Goal: Task Accomplishment & Management: Manage account settings

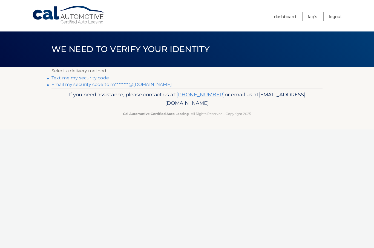
click at [61, 84] on link "Email my security code to m********@gmail.com" at bounding box center [112, 84] width 120 height 5
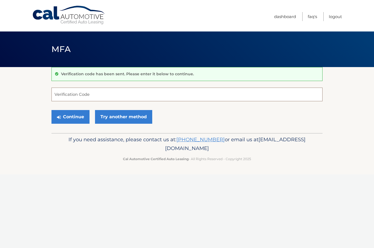
click at [81, 96] on input "Verification Code" at bounding box center [187, 95] width 271 height 14
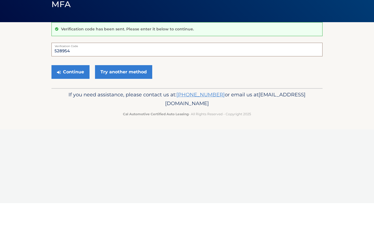
type input "528954"
click at [67, 110] on button "Continue" at bounding box center [71, 117] width 38 height 14
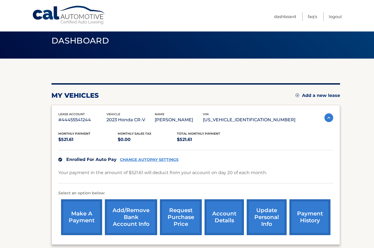
scroll to position [9, 0]
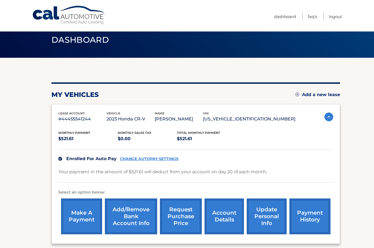
click at [135, 159] on link "CHANGE AUTOPAY SETTINGS" at bounding box center [149, 159] width 59 height 5
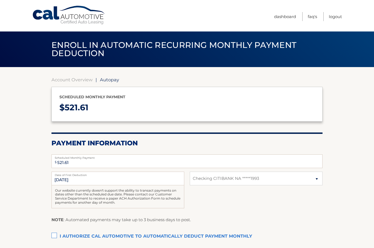
select select "MzM2MmJhMjgtYWJjOC00NTFkLTk5NmUtY2I0MDc1NTI0ZGUx"
click at [314, 184] on select "Select Bank Account Checking CITIBANK NA *****1993" at bounding box center [256, 179] width 133 height 14
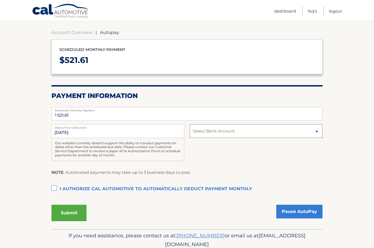
scroll to position [47, 0]
click at [229, 127] on select "Select Bank Account Checking CITIBANK NA *****1993" at bounding box center [256, 132] width 133 height 14
select select "MzM2MmJhMjgtYWJjOC00NTFkLTk5NmUtY2I0MDc1NTI0ZGUx"
click at [314, 131] on select "Select Bank Account Checking CITIBANK NA *****1993" at bounding box center [256, 131] width 133 height 14
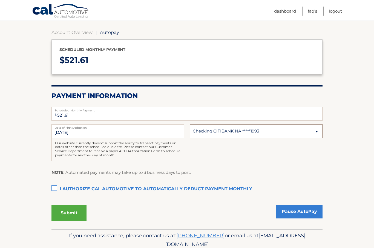
select select
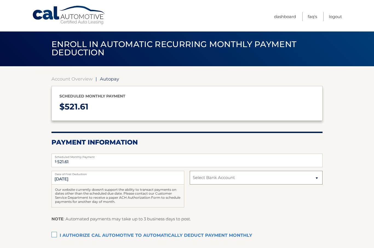
scroll to position [0, 0]
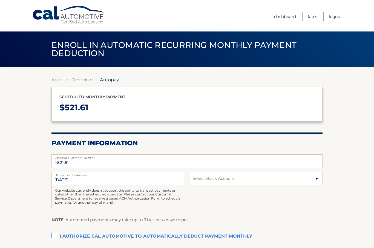
click at [57, 81] on link "Account Overview" at bounding box center [72, 79] width 41 height 5
click at [57, 79] on link "Account Overview" at bounding box center [72, 79] width 41 height 5
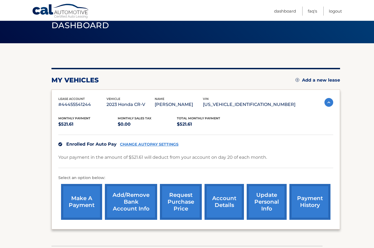
scroll to position [24, 0]
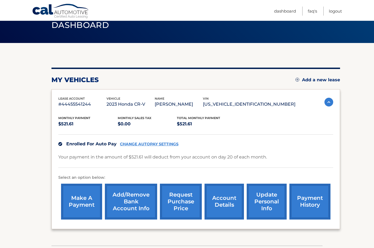
click at [130, 208] on link "Add/Remove bank account info" at bounding box center [131, 202] width 52 height 36
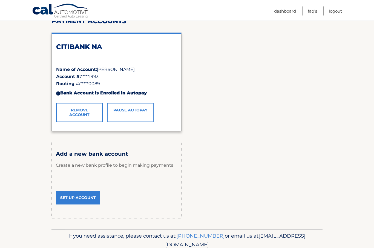
scroll to position [80, 0]
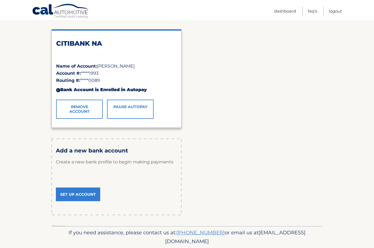
click at [74, 191] on link "Set Up Account" at bounding box center [78, 195] width 44 height 14
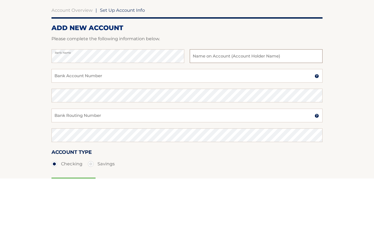
click at [218, 119] on input "text" at bounding box center [256, 126] width 133 height 14
type input "Manya Grosman"
click at [62, 139] on input "Bank Account Number" at bounding box center [187, 146] width 271 height 14
click at [55, 139] on input "Bank Account Number" at bounding box center [187, 146] width 271 height 14
type input "12031804659"
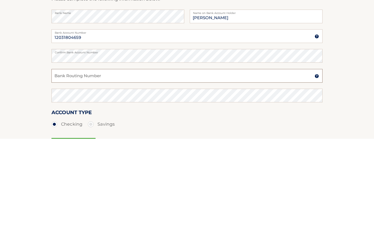
click at [65, 178] on input "Bank Routing Number" at bounding box center [187, 185] width 271 height 14
type input "021000089"
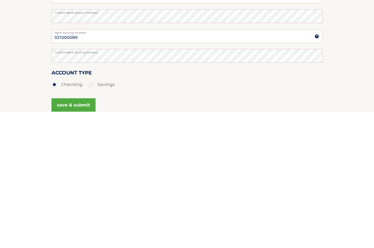
click at [76, 235] on button "save & submit" at bounding box center [74, 242] width 44 height 14
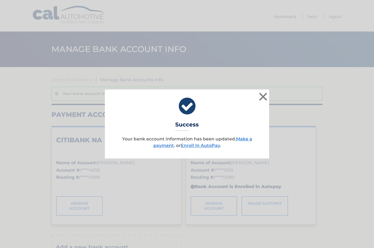
click at [216, 148] on link "Enroll In AutoPay" at bounding box center [200, 145] width 39 height 5
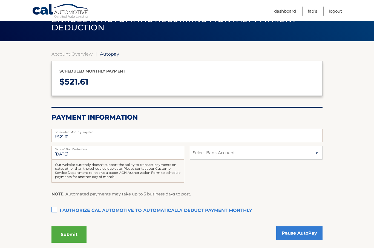
scroll to position [30, 0]
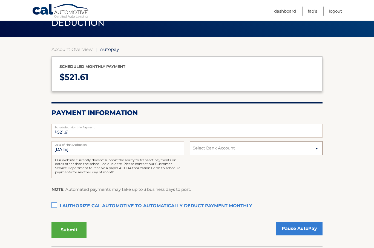
click at [315, 146] on select "Select Bank Account Checking CITIBANK NA *****4659 Checking CITIBANK NA *****19…" at bounding box center [256, 148] width 133 height 14
select select "ODQ2YmYzOWEtODZhNy00MGQ2LThkZDctZWVjYmVhYTRiNWUx"
click at [56, 205] on label "I authorize cal automotive to automatically deduct payment monthly This checkbo…" at bounding box center [187, 206] width 271 height 11
click at [0, 0] on input "I authorize cal automotive to automatically deduct payment monthly This checkbo…" at bounding box center [0, 0] width 0 height 0
click at [64, 228] on button "Submit" at bounding box center [69, 230] width 35 height 16
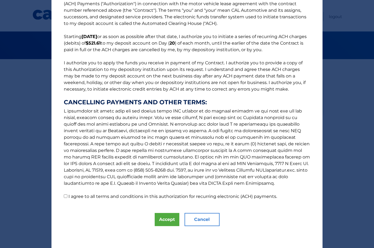
scroll to position [17, 0]
click at [65, 197] on input "I agree to all terms and conditions in this authorization for recurring electro…" at bounding box center [66, 197] width 4 height 4
checkbox input "true"
click at [168, 220] on button "Accept" at bounding box center [167, 219] width 25 height 13
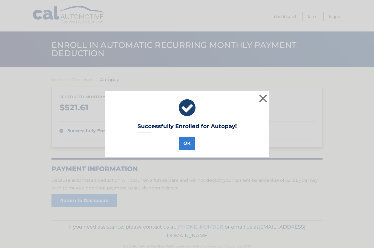
click at [189, 144] on button "OK" at bounding box center [187, 143] width 16 height 13
